Goal: Information Seeking & Learning: Check status

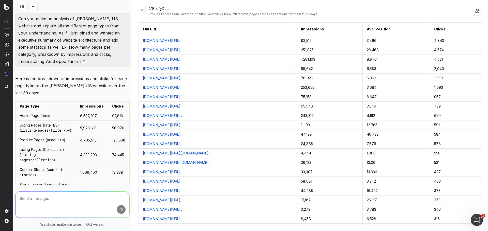
scroll to position [2753, 0]
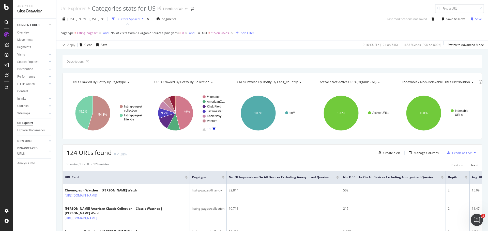
click at [215, 51] on div "Description: URLs Crawled By Botify By pagetype Chart (by Value) Table Expand E…" at bounding box center [271, 55] width 431 height 12
click at [187, 52] on div "Description: URLs Crawled By Botify By pagetype Chart (by Value) Table Expand E…" at bounding box center [271, 55] width 431 height 12
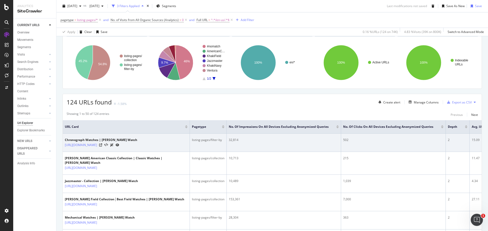
scroll to position [51, 0]
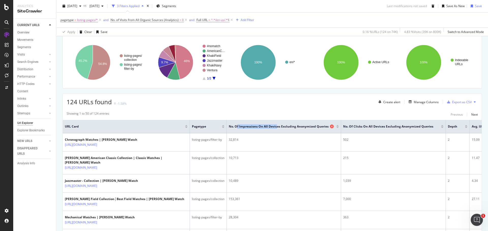
drag, startPoint x: 237, startPoint y: 126, endPoint x: 277, endPoint y: 126, distance: 40.4
click at [277, 126] on span "No. of Impressions On All Devices excluding anonymized queries" at bounding box center [279, 126] width 100 height 5
click at [278, 126] on span "No. of Impressions On All Devices excluding anonymized queries" at bounding box center [279, 126] width 100 height 5
drag, startPoint x: 102, startPoint y: 113, endPoint x: 95, endPoint y: 113, distance: 6.6
click at [97, 113] on div "Showing 1 to 50 of 124 entries" at bounding box center [88, 114] width 43 height 6
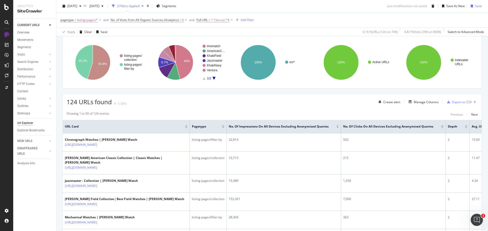
click at [116, 113] on div "Showing 1 to 50 of 124 entries Previous Next" at bounding box center [272, 114] width 419 height 6
drag, startPoint x: 108, startPoint y: 101, endPoint x: 142, endPoint y: 103, distance: 33.6
click at [142, 103] on div "124 URLs found -1.58% Create alert Manage Columns Export as CSV" at bounding box center [272, 100] width 419 height 12
click at [109, 101] on span "124 URLs found" at bounding box center [89, 102] width 45 height 8
drag, startPoint x: 93, startPoint y: 102, endPoint x: 137, endPoint y: 104, distance: 43.2
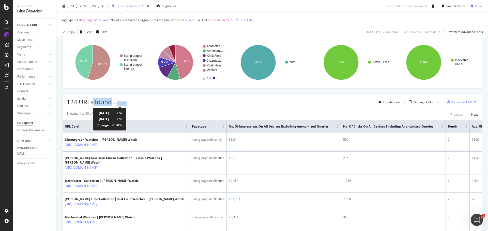
click at [136, 104] on div "124 URLs found -1.58% Create alert Manage Columns Export as CSV" at bounding box center [272, 100] width 419 height 12
drag, startPoint x: 103, startPoint y: 102, endPoint x: 143, endPoint y: 102, distance: 39.6
click at [141, 102] on div "124 URLs found -1.58% Create alert Manage Columns Export as CSV" at bounding box center [272, 100] width 419 height 12
click at [144, 102] on div "124 URLs found -1.58% Create alert Manage Columns Export as CSV" at bounding box center [272, 100] width 419 height 12
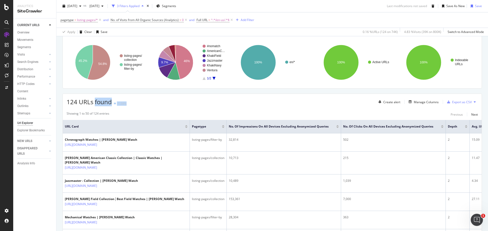
drag, startPoint x: 95, startPoint y: 103, endPoint x: 130, endPoint y: 102, distance: 34.8
click at [130, 102] on div "124 URLs found -1.58% Create alert Manage Columns Export as CSV" at bounding box center [272, 100] width 419 height 12
click at [129, 101] on div "124 URLs found -1.58% Create alert Manage Columns Export as CSV" at bounding box center [272, 100] width 419 height 12
drag, startPoint x: 96, startPoint y: 103, endPoint x: 142, endPoint y: 103, distance: 46.2
click at [140, 103] on div "124 URLs found -1.58% Create alert Manage Columns Export as CSV" at bounding box center [272, 100] width 419 height 12
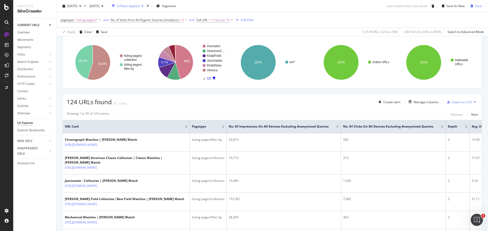
click at [147, 102] on div "124 URLs found -1.58% Create alert Manage Columns Export as CSV" at bounding box center [272, 100] width 419 height 12
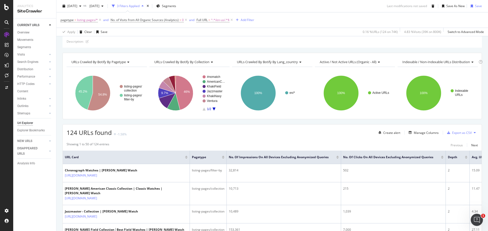
scroll to position [0, 0]
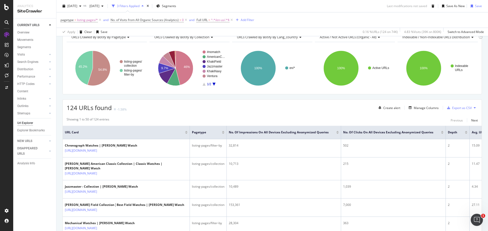
scroll to position [51, 0]
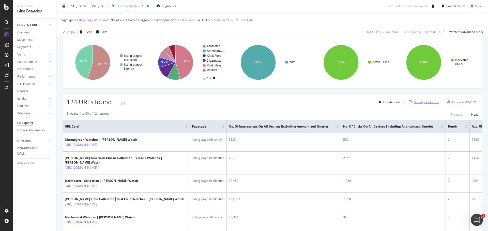
click at [427, 102] on div "Manage Columns" at bounding box center [425, 102] width 25 height 4
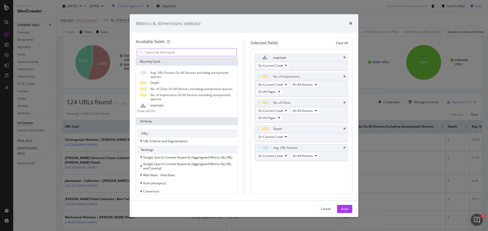
click at [186, 50] on input "modal" at bounding box center [191, 53] width 92 height 8
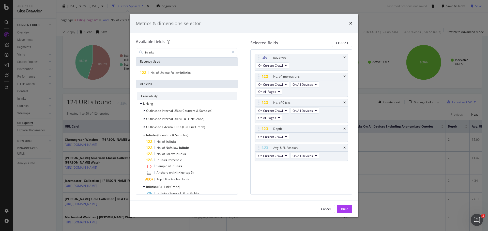
type input "inlinks"
click at [164, 69] on div "No. of Unique Follow Inlinks" at bounding box center [187, 73] width 102 height 14
click at [163, 70] on div "No. of Unique Follow Inlinks" at bounding box center [187, 73] width 100 height 6
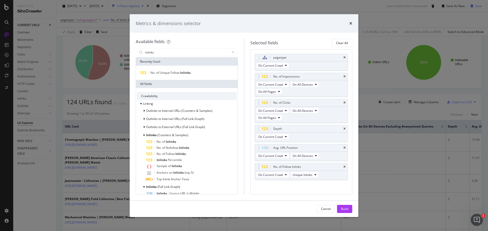
drag, startPoint x: 347, startPoint y: 208, endPoint x: 342, endPoint y: 195, distance: 13.4
click at [347, 208] on div "Build" at bounding box center [344, 209] width 7 height 4
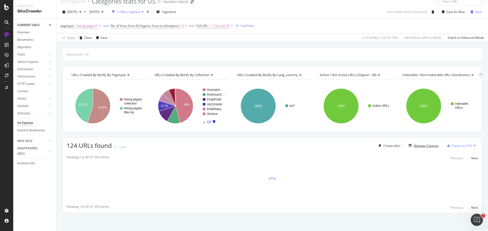
scroll to position [7, 0]
click at [199, 134] on div "Description: URLs Crawled By Botify By pagetype Chart (by Value) Table Expand E…" at bounding box center [271, 139] width 431 height 183
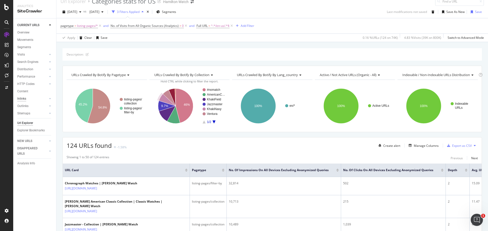
click at [23, 99] on div "Inlinks" at bounding box center [21, 98] width 9 height 5
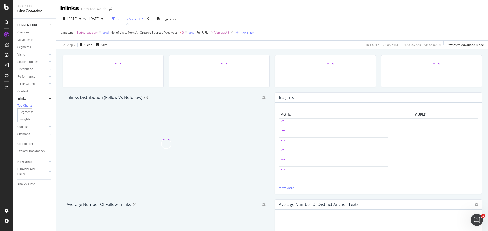
click at [132, 90] on div at bounding box center [113, 73] width 106 height 37
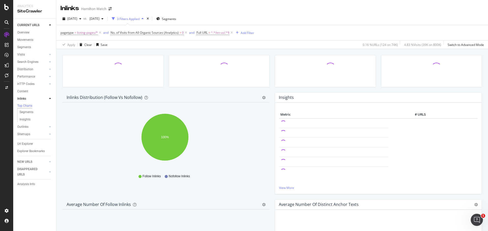
click at [167, 90] on div at bounding box center [219, 73] width 106 height 37
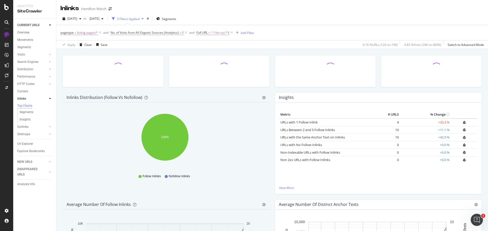
click at [166, 89] on div at bounding box center [219, 73] width 106 height 37
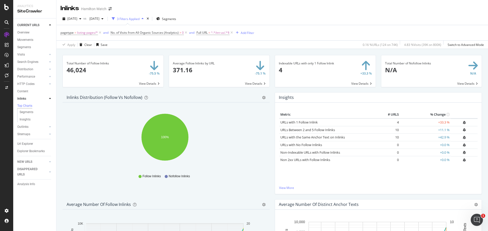
click at [329, 90] on div "Indexable URLs with only 1 Follow Inlink 4 +33.3 % View Details" at bounding box center [325, 73] width 106 height 37
click at [156, 83] on span at bounding box center [113, 71] width 101 height 32
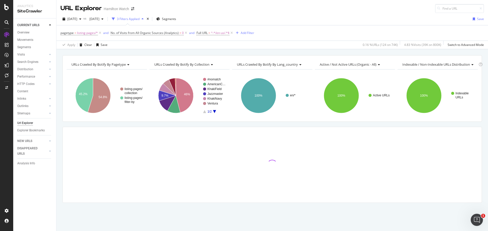
click at [217, 124] on div "URLs Crawled By Botify By pagetype Chart (by Value) Table Expand Export as CSV …" at bounding box center [271, 138] width 431 height 166
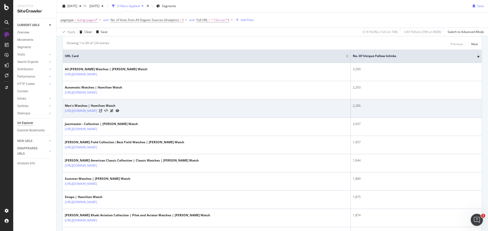
scroll to position [25, 0]
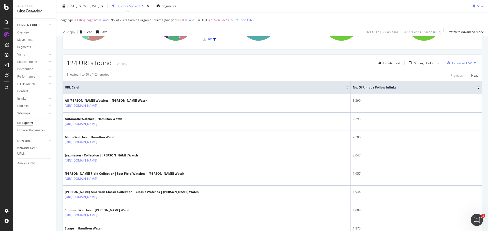
scroll to position [76, 0]
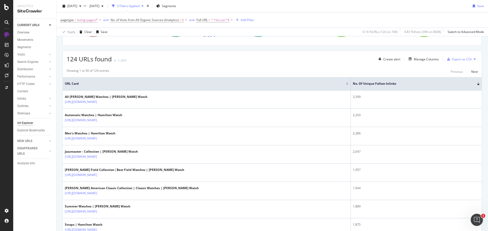
click at [187, 62] on div "124 URLs found -1.58% Create alert Manage Columns Export as CSV" at bounding box center [272, 57] width 419 height 12
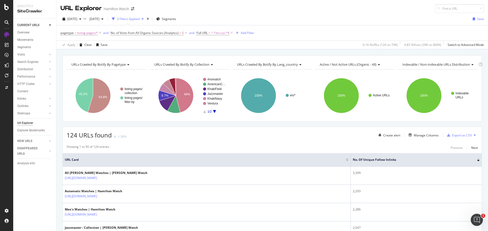
click at [205, 54] on div "URLs Crawled By Botify By pagetype Chart (by Value) Table Expand Export as CSV …" at bounding box center [271, 55] width 431 height 12
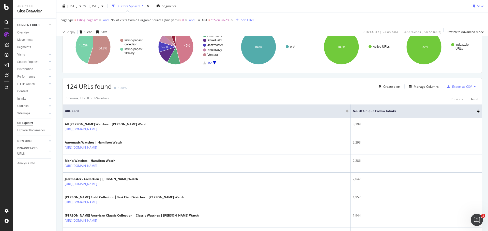
scroll to position [51, 0]
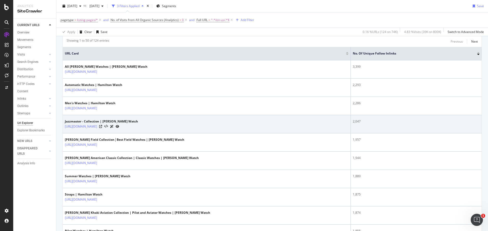
scroll to position [92, 0]
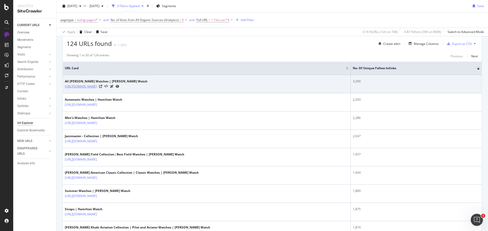
click at [97, 86] on link "https://www.hamiltonwatch.com/en-us/filter-by.html" at bounding box center [81, 86] width 32 height 5
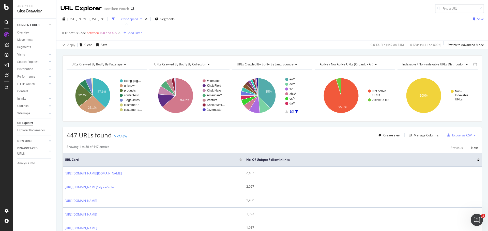
click at [252, 31] on div "HTTP Status Code between 400 and 499 Add Filter" at bounding box center [271, 32] width 423 height 15
click at [277, 10] on div "URL Explorer Hamilton Watch" at bounding box center [271, 6] width 431 height 13
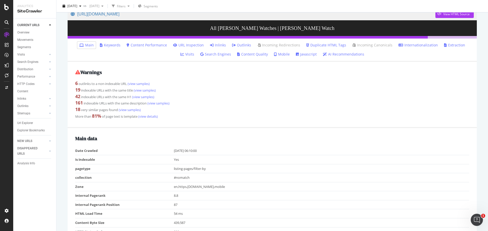
scroll to position [51, 0]
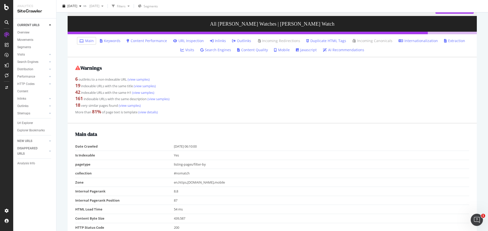
click at [210, 39] on link "Inlinks" at bounding box center [218, 40] width 16 height 5
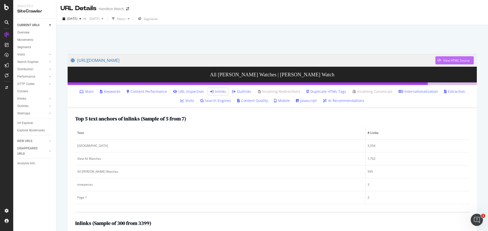
click at [443, 61] on div "View HTML Source" at bounding box center [456, 60] width 26 height 4
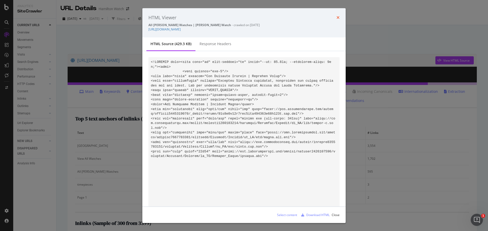
click at [337, 17] on icon "times" at bounding box center [337, 17] width 3 height 4
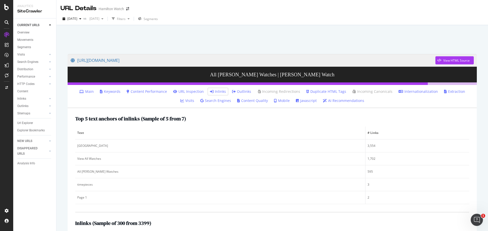
click at [444, 92] on link "Extraction" at bounding box center [454, 91] width 21 height 5
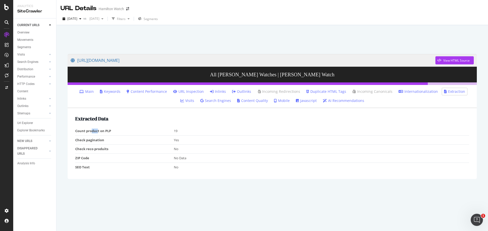
drag, startPoint x: 91, startPoint y: 131, endPoint x: 101, endPoint y: 132, distance: 10.0
click at [98, 132] on td "Count product on PLP" at bounding box center [124, 131] width 99 height 9
click at [101, 132] on td "Count product on PLP" at bounding box center [124, 131] width 99 height 9
click at [100, 92] on link "Keywords" at bounding box center [110, 91] width 21 height 5
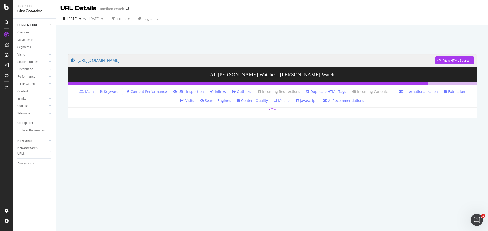
click at [122, 102] on ul "Main Keywords Content Performance URL Inspection Inlinks Outlinks Incoming Redi…" at bounding box center [272, 96] width 409 height 23
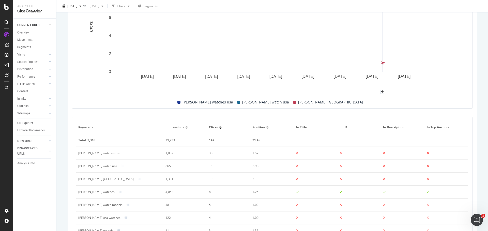
scroll to position [239, 0]
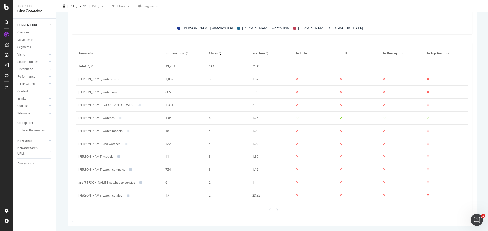
click at [166, 121] on td "4,052" at bounding box center [184, 118] width 43 height 13
click at [167, 119] on div "4,052" at bounding box center [183, 118] width 36 height 5
click at [168, 118] on div "4,052" at bounding box center [183, 118] width 36 height 5
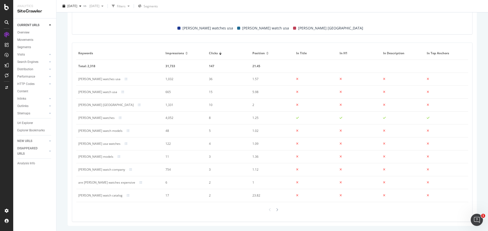
click at [168, 170] on div "754" at bounding box center [183, 170] width 36 height 5
click at [282, 115] on td "1.25" at bounding box center [271, 118] width 43 height 13
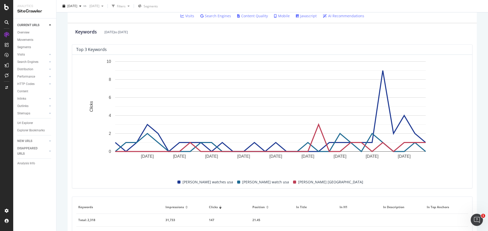
scroll to position [10, 0]
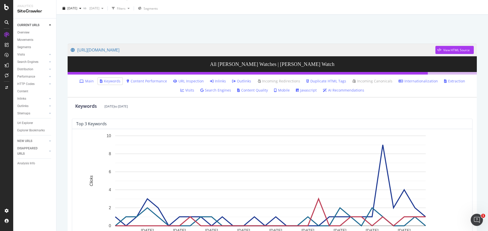
click at [145, 80] on link "Content Performance" at bounding box center [146, 81] width 40 height 5
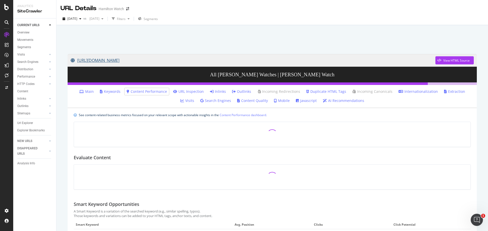
click at [141, 59] on link "https://www.hamiltonwatch.com/en-us/filter-by.html" at bounding box center [253, 60] width 364 height 13
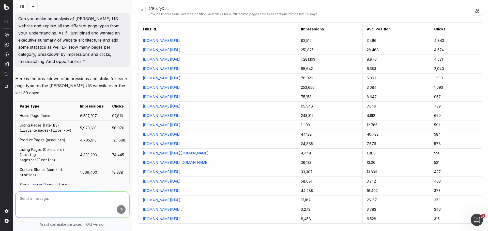
scroll to position [2753, 0]
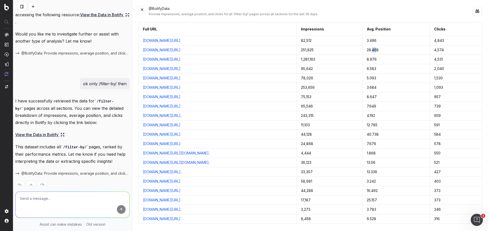
drag, startPoint x: 398, startPoint y: 50, endPoint x: 404, endPoint y: 50, distance: 6.1
click at [404, 50] on div "28.468" at bounding box center [395, 49] width 59 height 5
click at [411, 50] on div "28.468" at bounding box center [395, 49] width 59 height 5
click at [18, 179] on div "I have successfully retrieved the data for /filter-by/ pages across all section…" at bounding box center [72, 148] width 114 height 101
